Goal: Transaction & Acquisition: Book appointment/travel/reservation

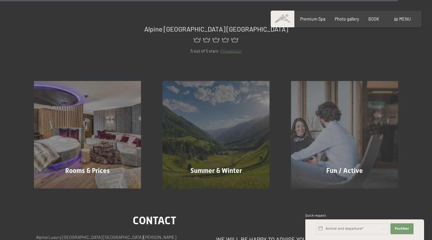
scroll to position [2318, 0]
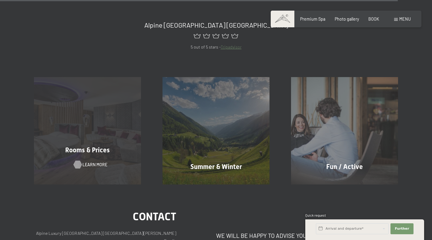
click at [88, 166] on font "Learn more" at bounding box center [95, 164] width 25 height 5
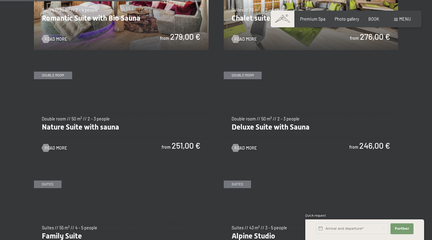
scroll to position [629, 0]
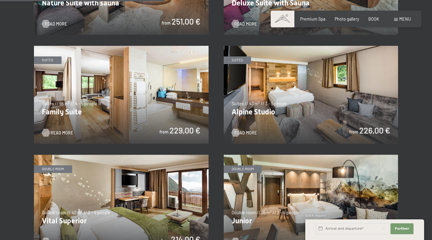
click at [54, 132] on font "Read more" at bounding box center [62, 132] width 22 height 5
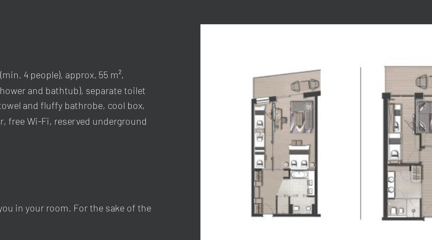
scroll to position [173, 0]
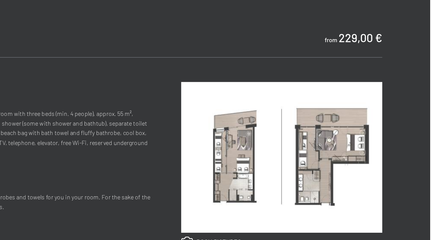
drag, startPoint x: 225, startPoint y: 163, endPoint x: 220, endPoint y: 163, distance: 5.2
click at [220, 163] on div "Spacious living/bedroom with separate children's room with three beds (min. 4 p…" at bounding box center [134, 141] width 201 height 56
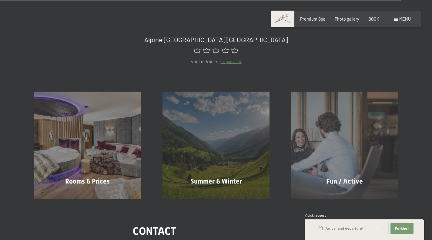
scroll to position [2372, 0]
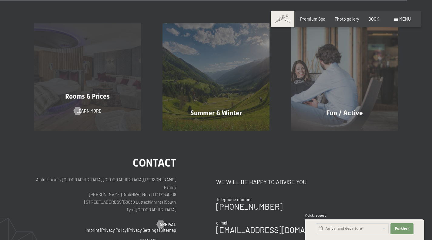
click at [90, 107] on div "Rooms & Prices Learn more" at bounding box center [87, 76] width 129 height 107
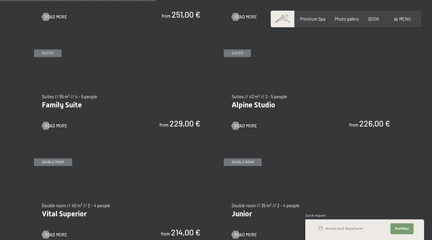
scroll to position [581, 0]
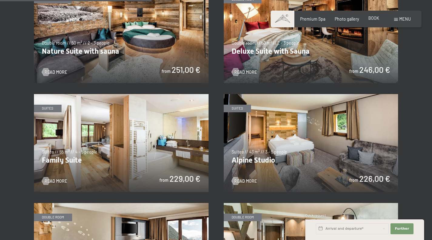
click at [377, 17] on font "BOOK" at bounding box center [374, 17] width 11 height 5
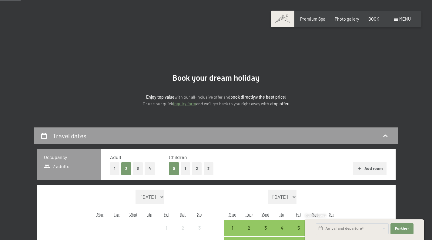
scroll to position [98, 0]
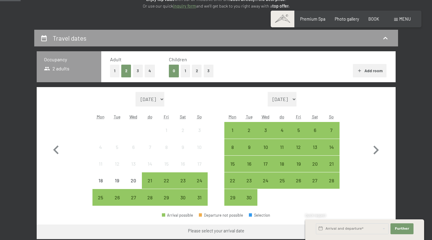
click at [297, 100] on select "September 2025 October 2025 November 2025 December 2025 January 2026 February 2…" at bounding box center [282, 99] width 29 height 15
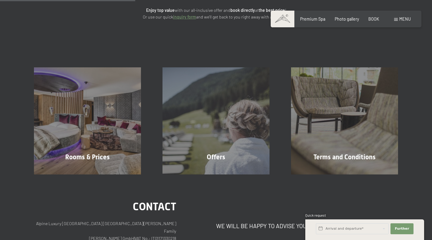
scroll to position [86, 0]
click at [314, 19] on font "Premium Spa" at bounding box center [312, 17] width 25 height 5
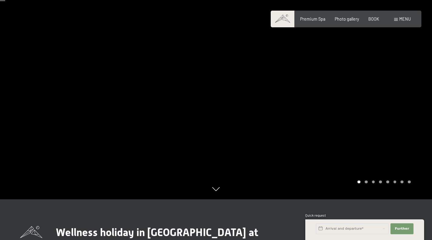
scroll to position [37, 0]
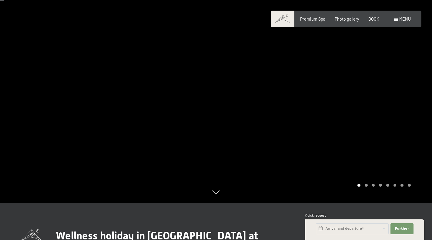
click at [367, 187] on div at bounding box center [324, 83] width 216 height 240
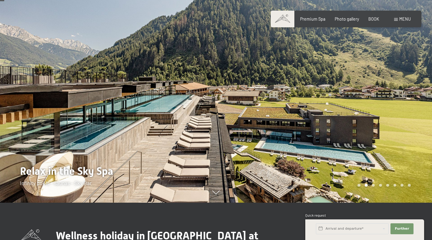
click at [375, 185] on div "Carousel Page 3" at bounding box center [373, 185] width 3 height 3
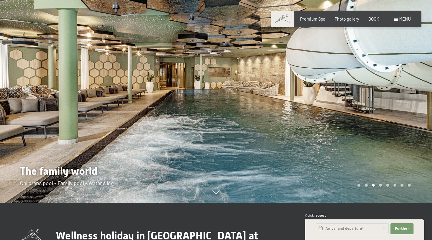
click at [380, 185] on div "Carousel Page 4" at bounding box center [380, 185] width 3 height 3
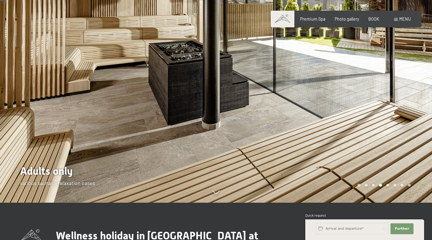
click at [390, 184] on div "Carousel Pagination" at bounding box center [383, 185] width 55 height 3
click at [388, 184] on div "Carousel Page 5" at bounding box center [388, 185] width 3 height 3
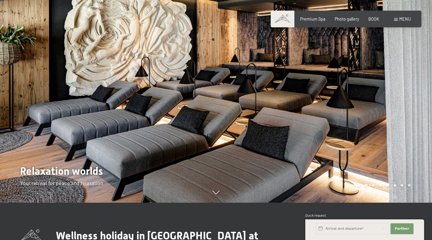
click at [395, 184] on div "Carousel Page 6" at bounding box center [395, 185] width 3 height 3
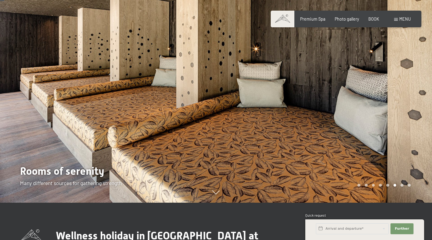
click at [402, 186] on div "Carousel Page 7" at bounding box center [402, 185] width 3 height 3
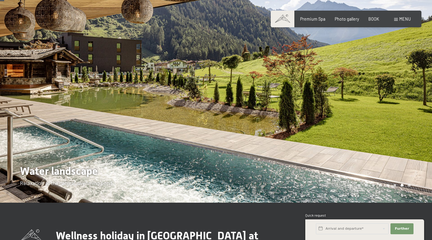
click at [409, 184] on div "Carousel Page 8" at bounding box center [409, 185] width 3 height 3
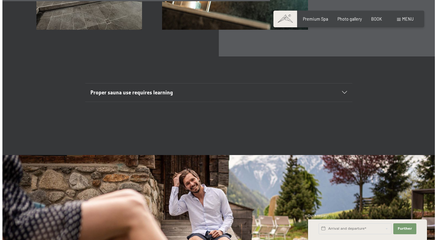
scroll to position [2035, 0]
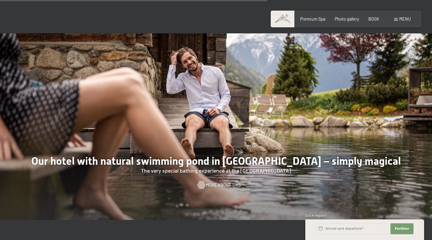
click at [218, 182] on font "More about this" at bounding box center [223, 184] width 35 height 5
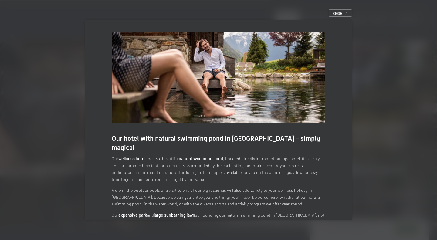
scroll to position [15, 0]
